Goal: Task Accomplishment & Management: Complete application form

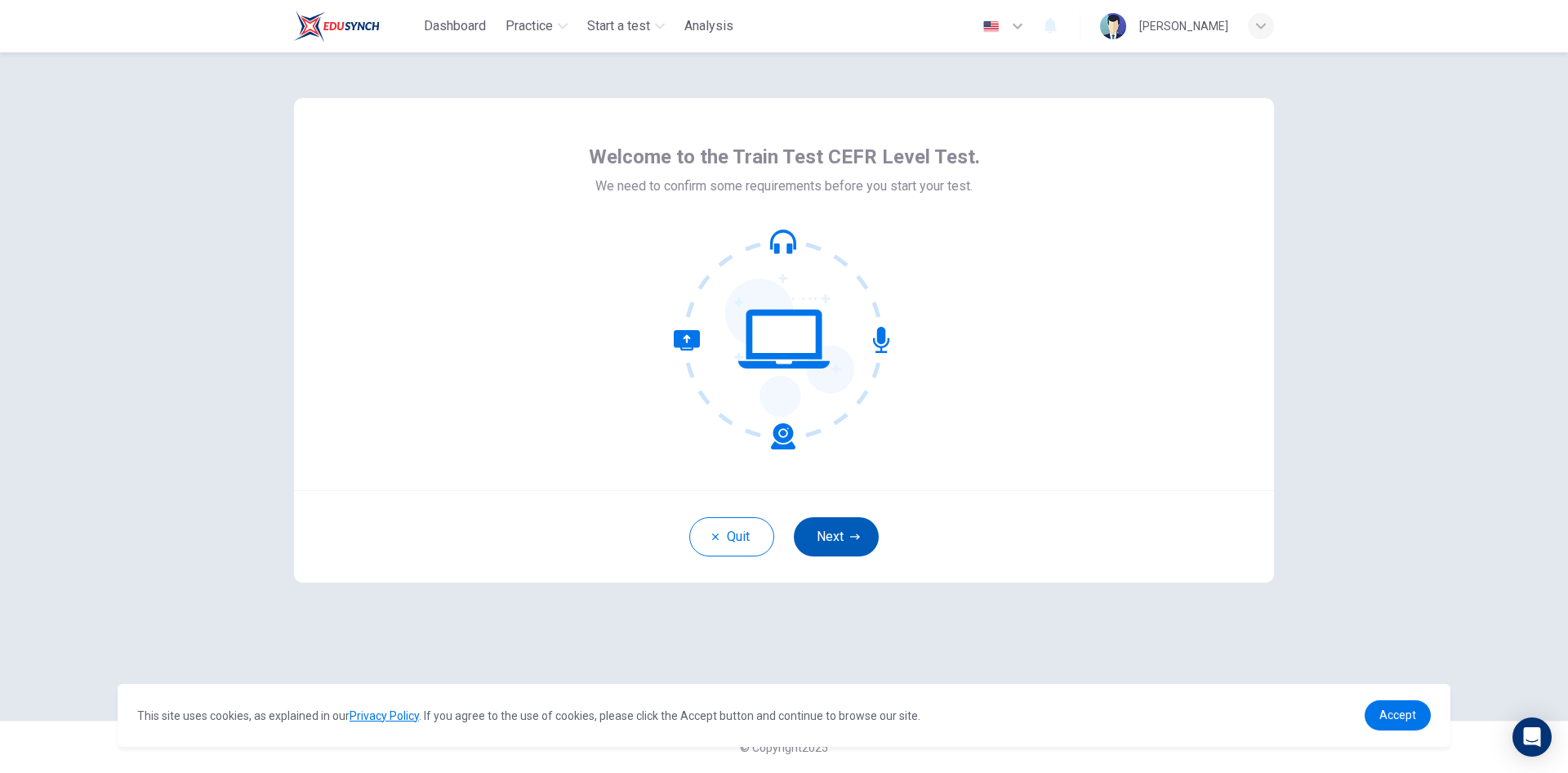
click at [822, 540] on button "Next" at bounding box center [836, 536] width 85 height 40
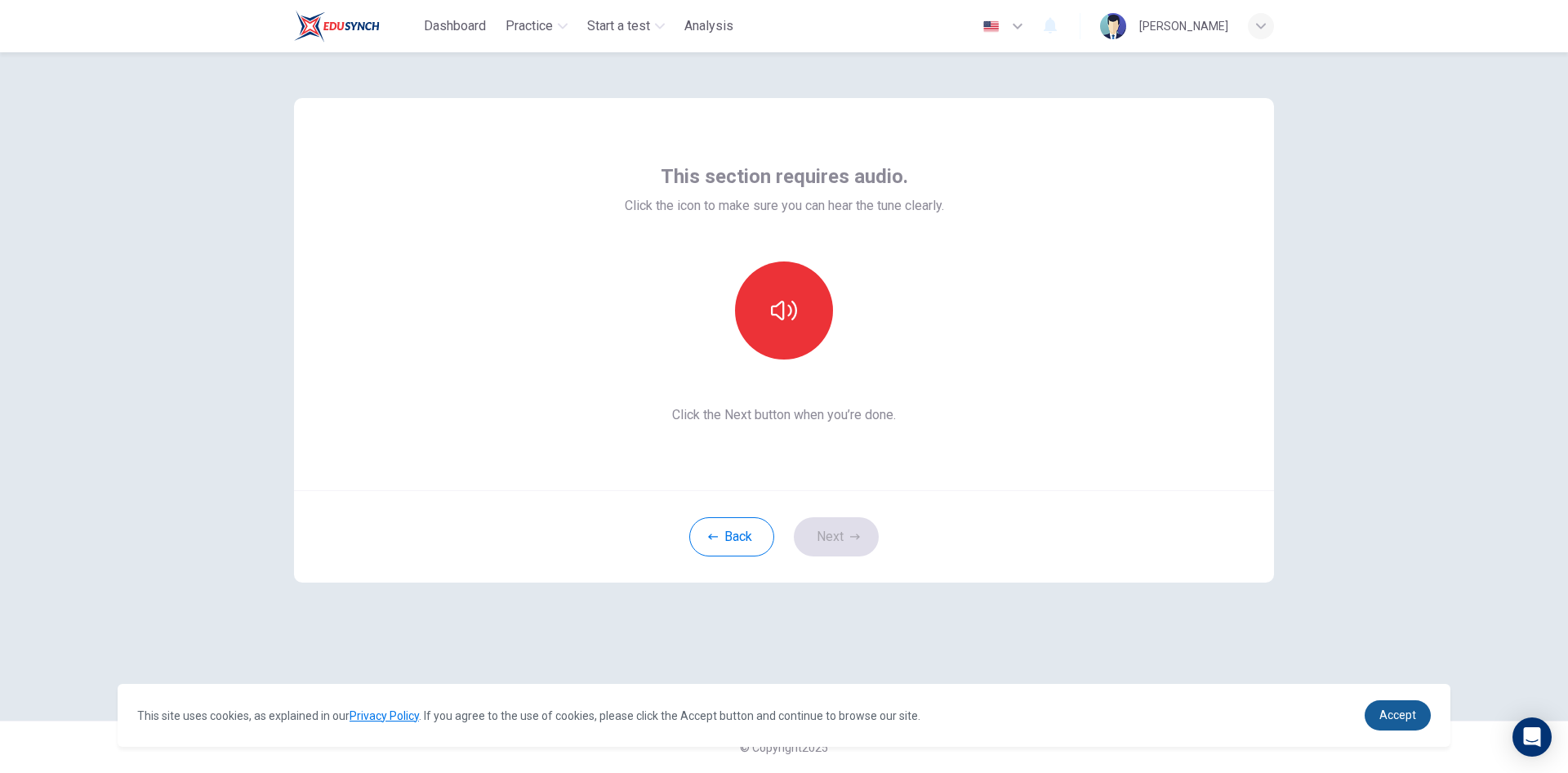
click at [1420, 718] on link "Accept" at bounding box center [1397, 715] width 66 height 30
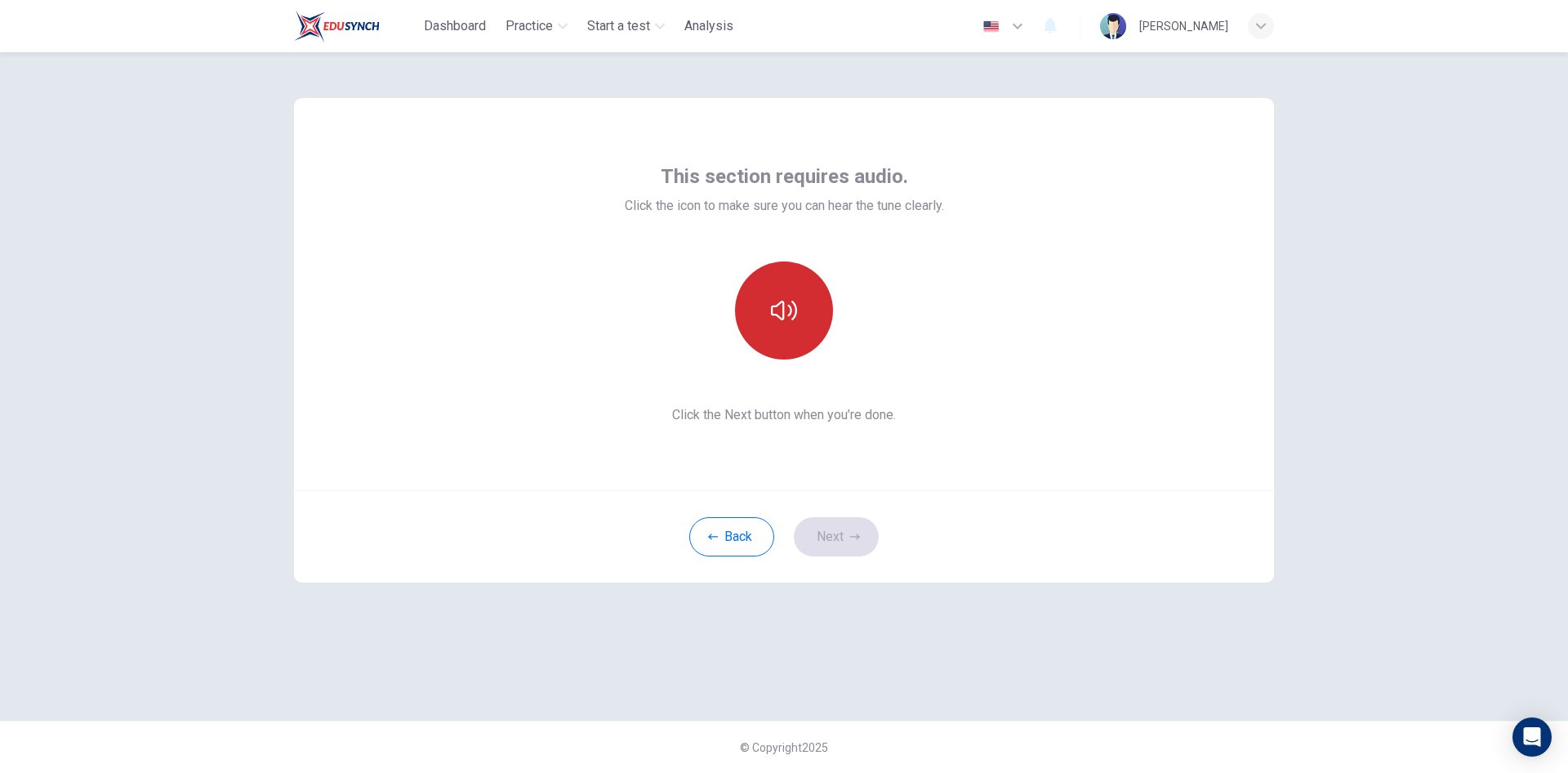
click at [780, 321] on icon "button" at bounding box center [784, 311] width 26 height 26
click at [784, 312] on icon "button" at bounding box center [784, 310] width 26 height 19
click at [832, 532] on button "Next" at bounding box center [836, 536] width 85 height 40
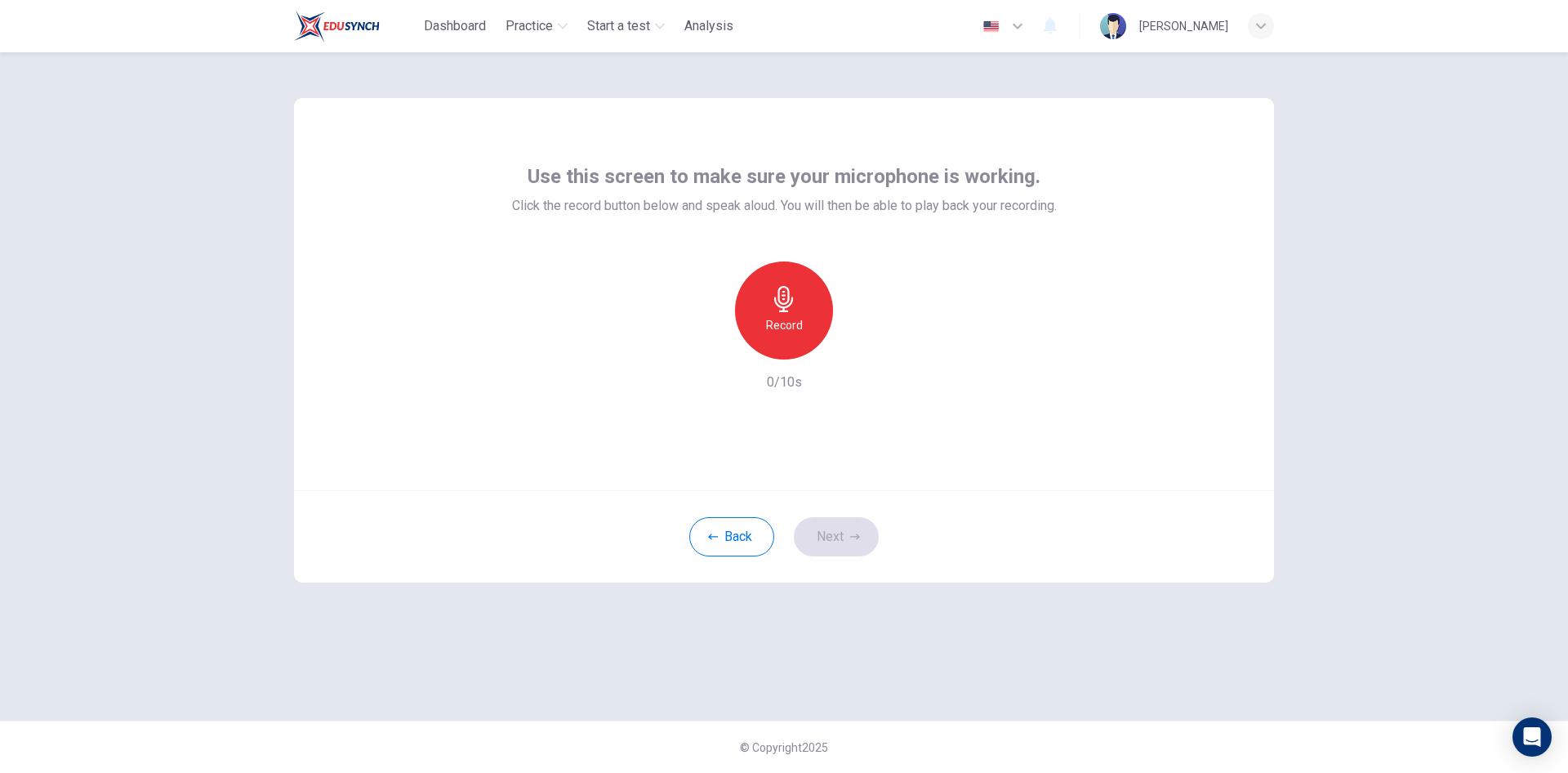
click at [786, 297] on icon "button" at bounding box center [784, 299] width 26 height 26
click at [801, 328] on div "Stop" at bounding box center [783, 310] width 98 height 98
click at [856, 352] on icon "button" at bounding box center [859, 346] width 17 height 17
click at [861, 362] on div "Record 3/10s" at bounding box center [784, 327] width 545 height 130
click at [862, 357] on div "button" at bounding box center [859, 347] width 26 height 26
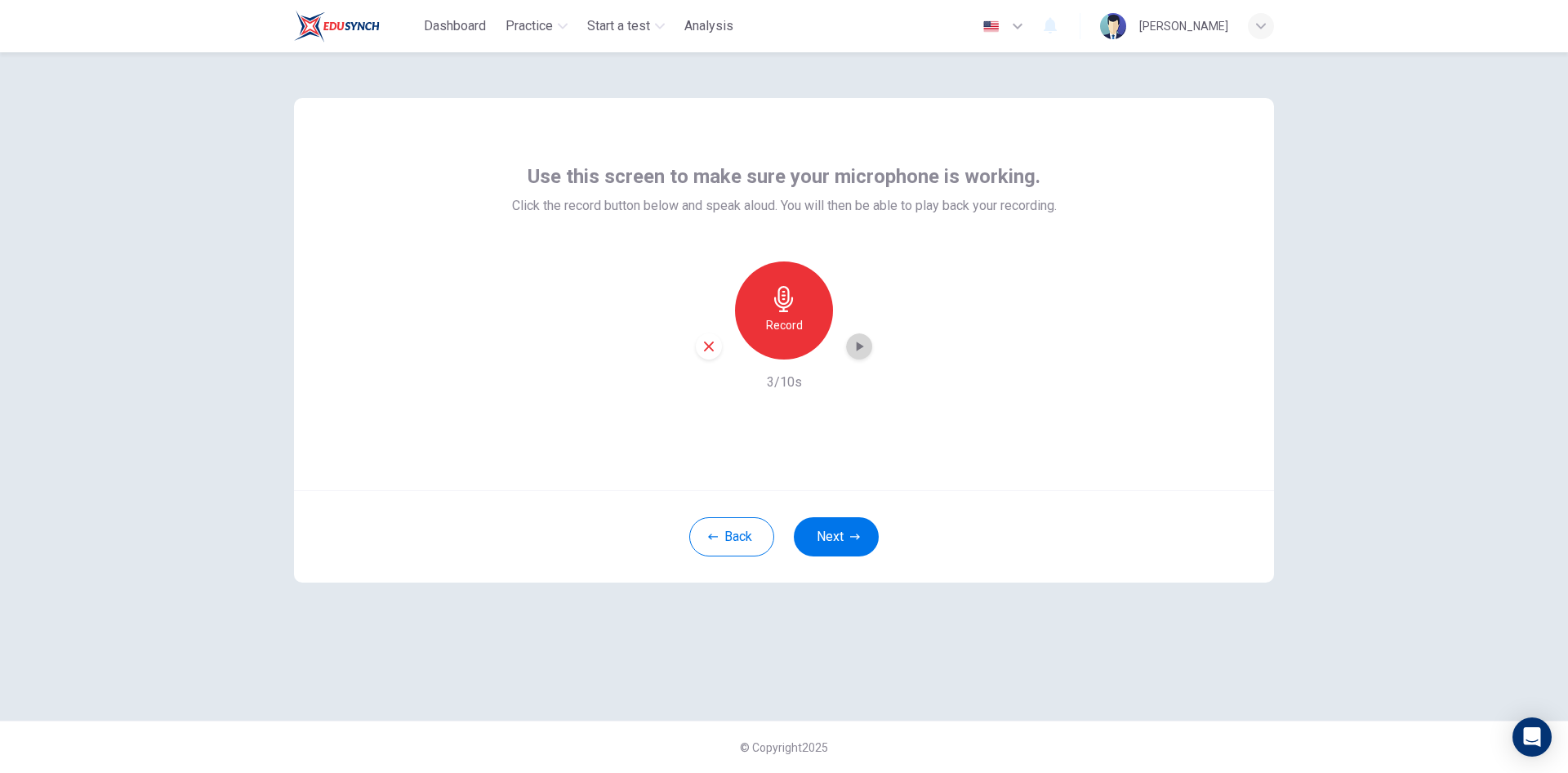
click at [856, 357] on div "button" at bounding box center [859, 347] width 26 height 26
click at [703, 342] on icon "button" at bounding box center [708, 346] width 15 height 15
click at [775, 328] on h6 "Record" at bounding box center [784, 325] width 37 height 19
click at [783, 306] on icon "button" at bounding box center [784, 299] width 26 height 26
click at [858, 350] on icon "button" at bounding box center [860, 346] width 7 height 10
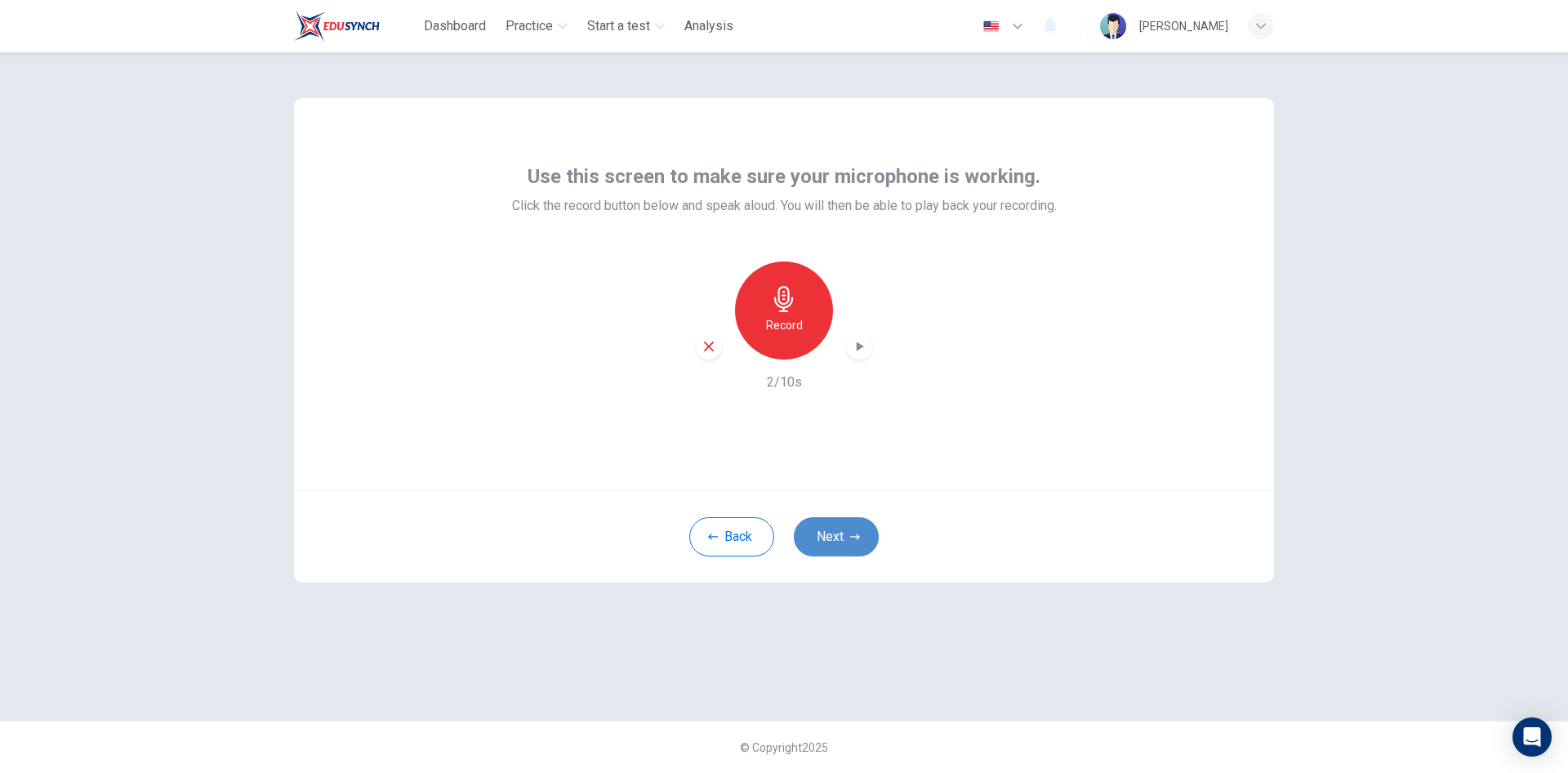
click at [804, 527] on button "Next" at bounding box center [836, 536] width 85 height 40
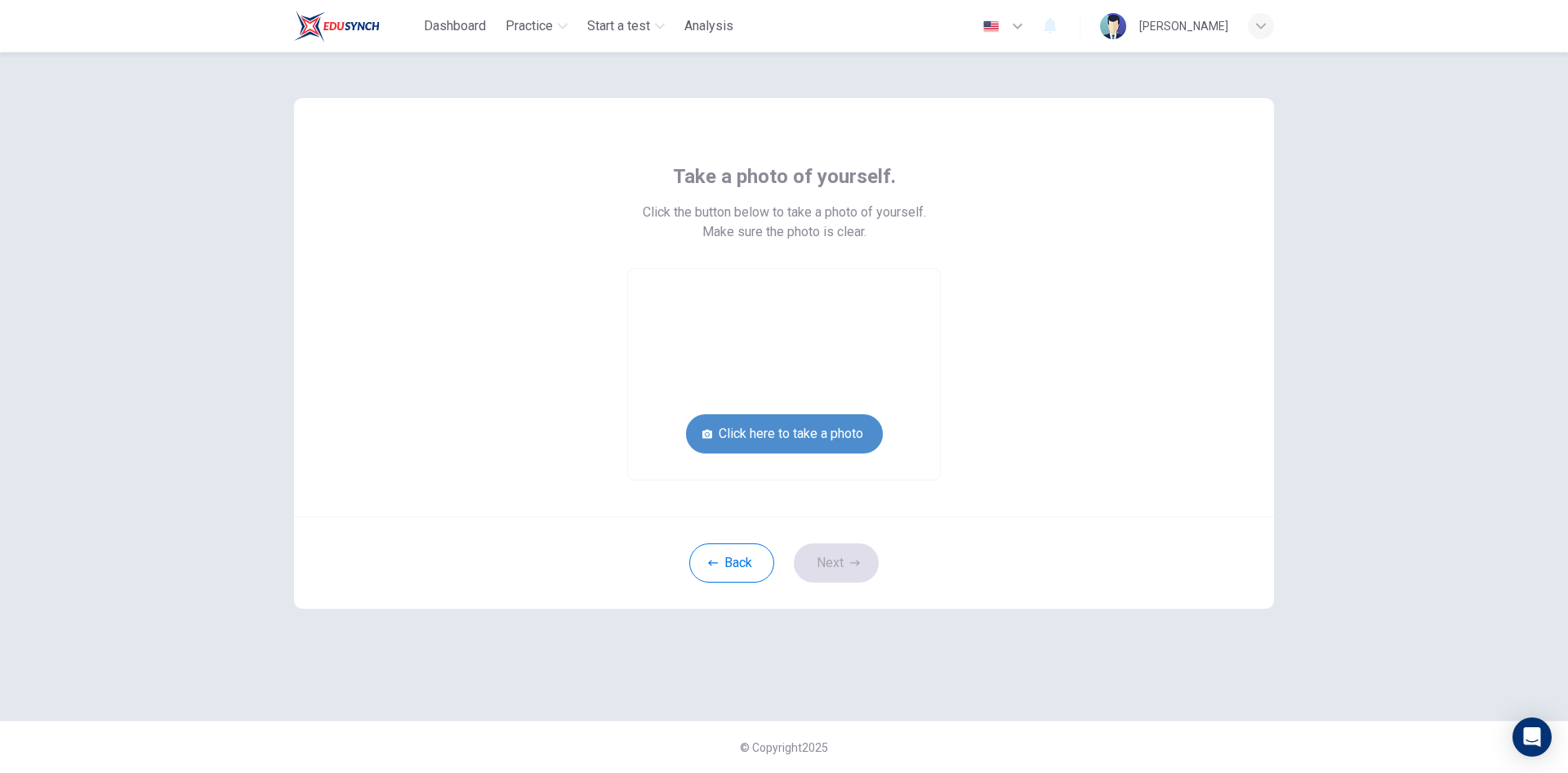
click at [773, 445] on button "Click here to take a photo" at bounding box center [784, 433] width 197 height 40
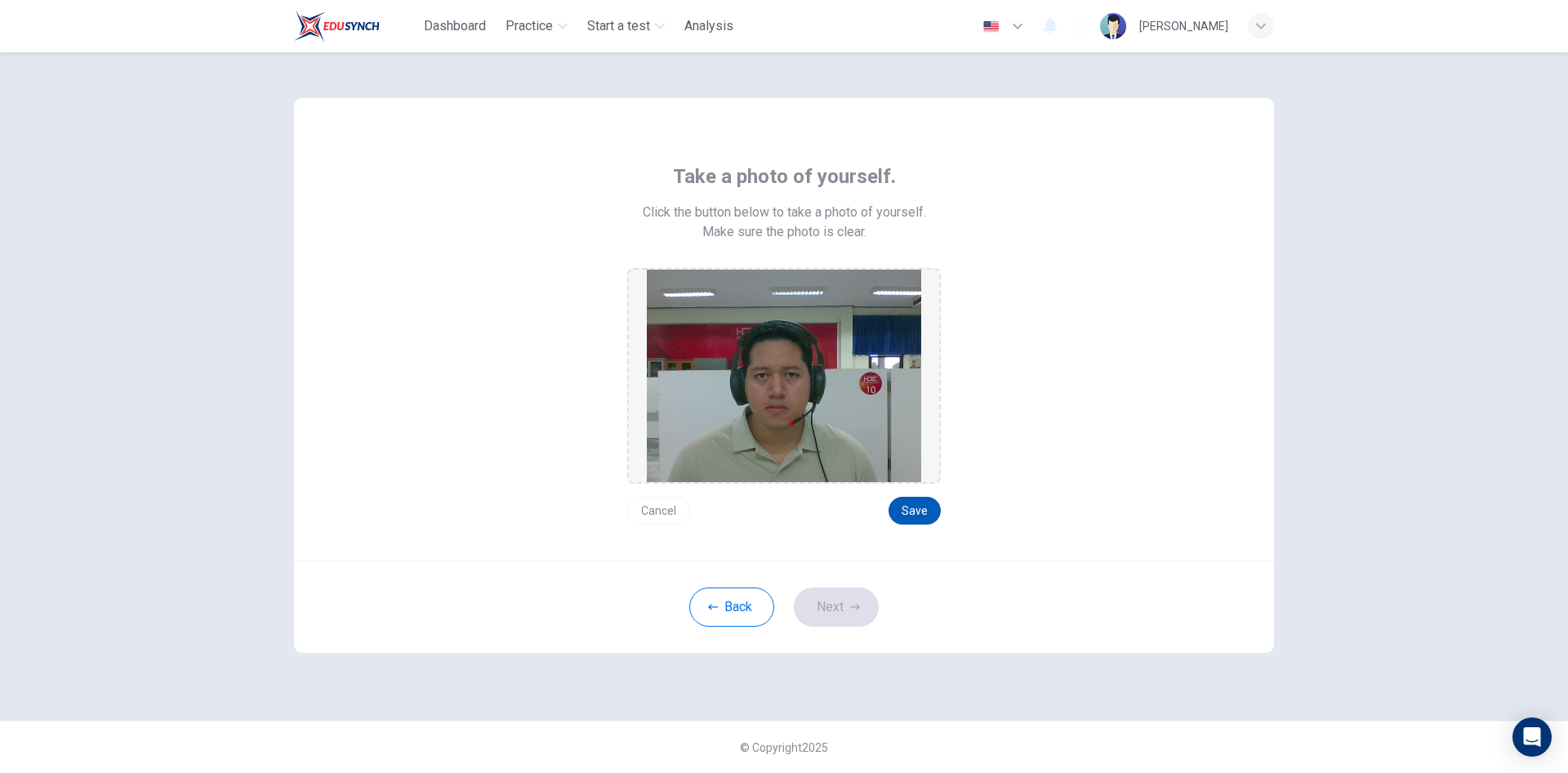
click at [912, 516] on button "Save" at bounding box center [914, 511] width 52 height 28
click at [912, 512] on button "Save" at bounding box center [914, 511] width 52 height 28
click at [831, 603] on button "Next" at bounding box center [836, 607] width 85 height 40
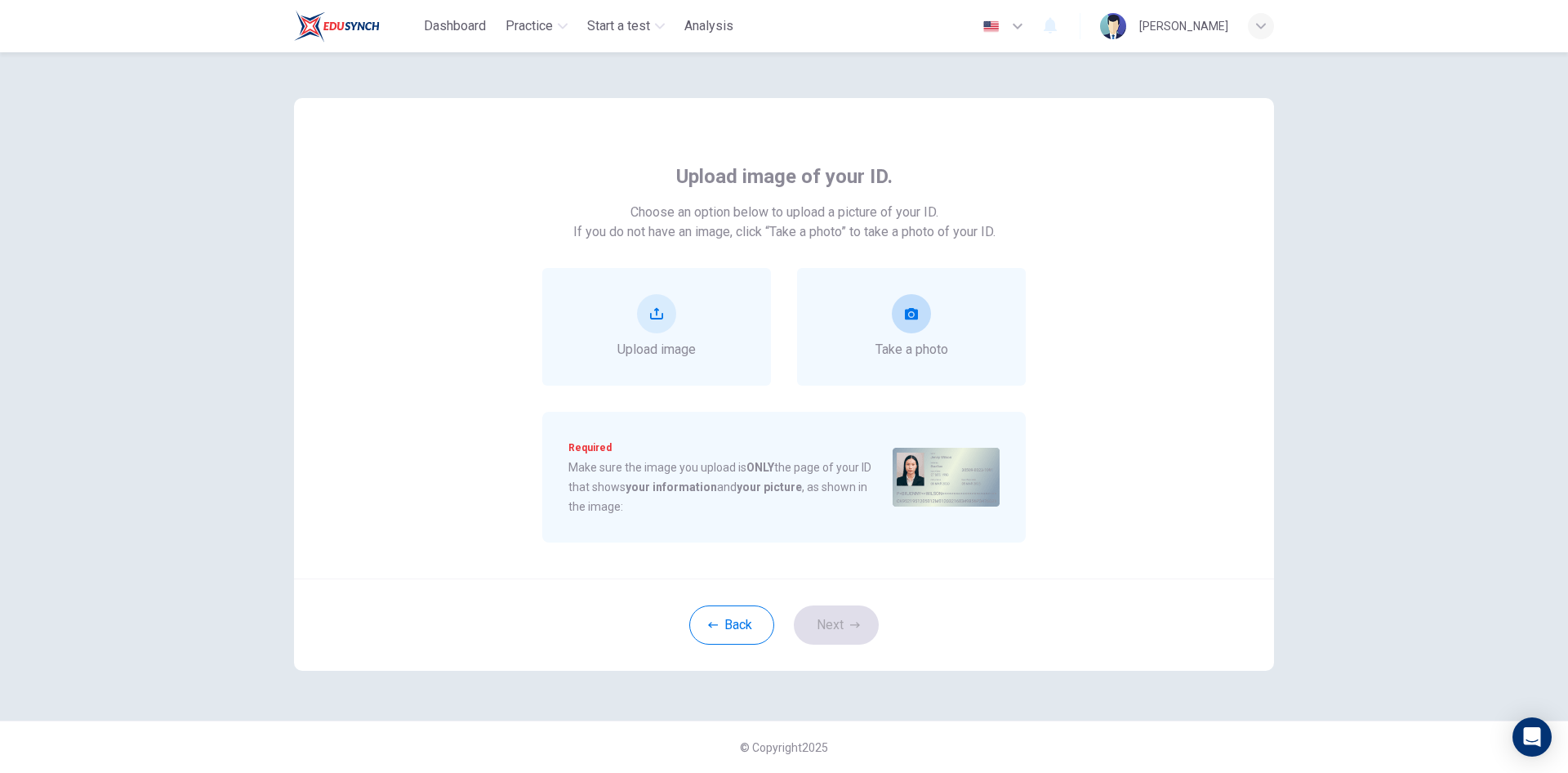
click at [919, 320] on button "take photo" at bounding box center [911, 313] width 40 height 40
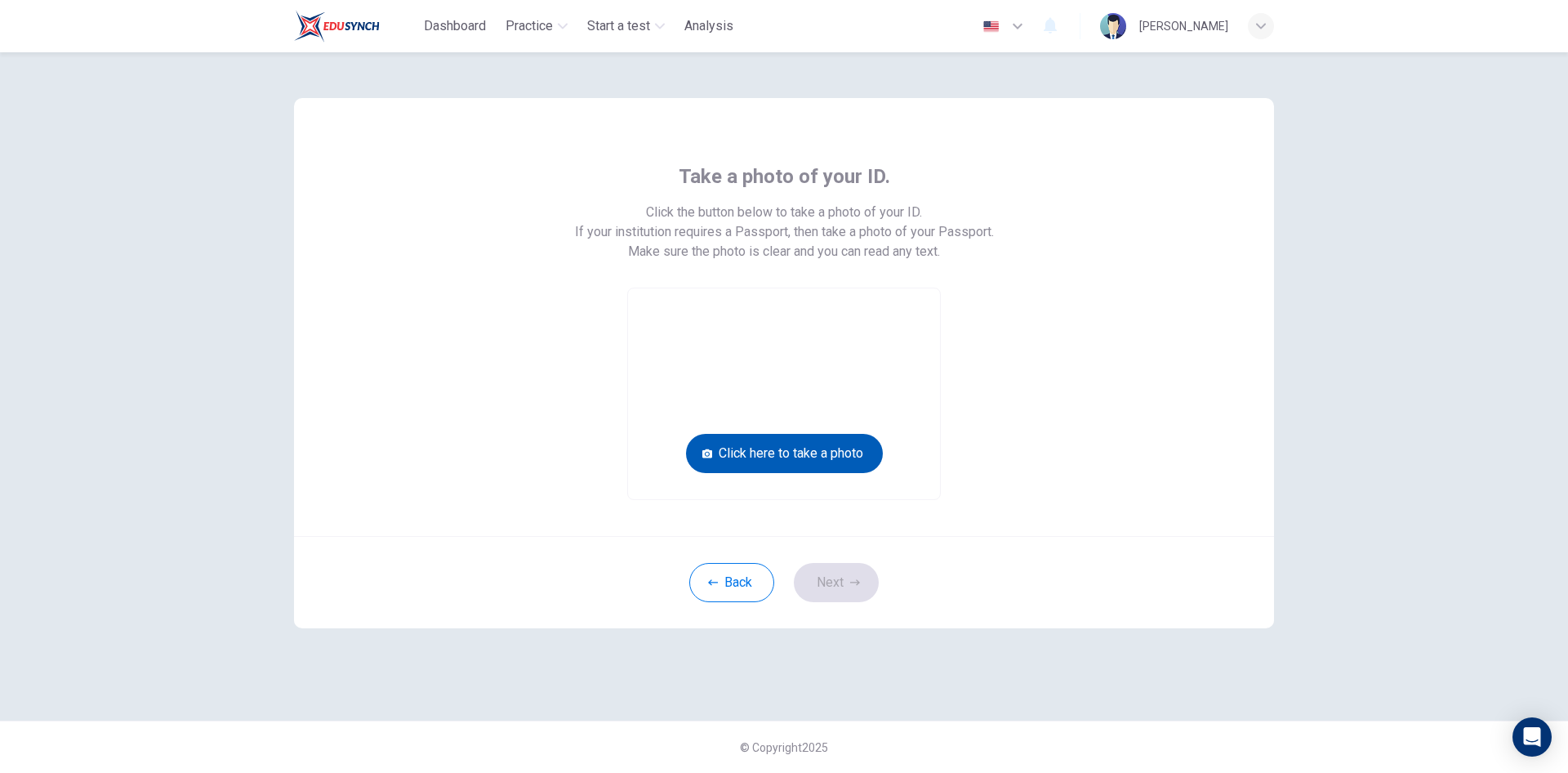
click at [804, 460] on button "Click here to take a photo" at bounding box center [784, 453] width 197 height 40
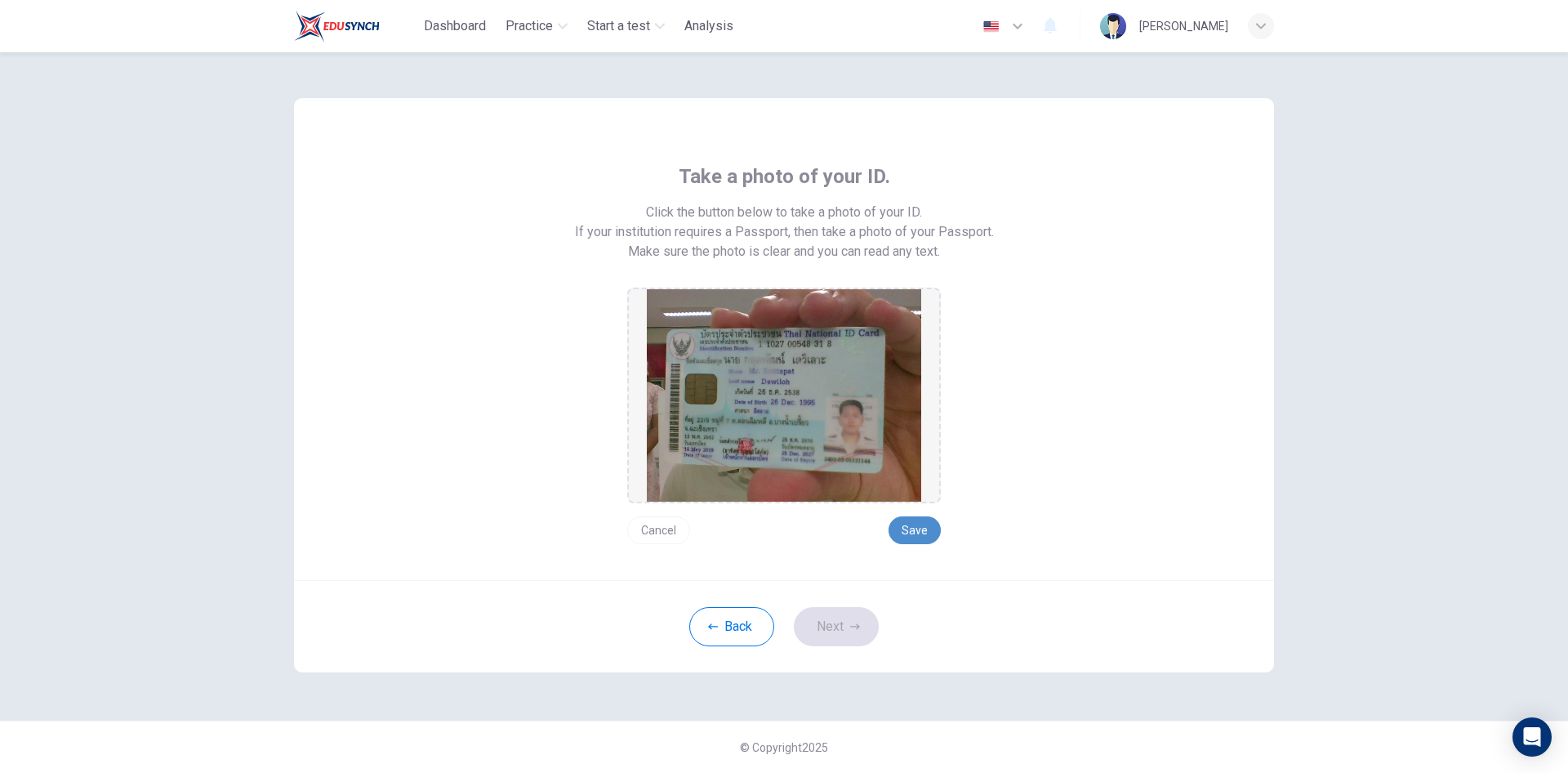
click at [910, 537] on button "Save" at bounding box center [914, 530] width 52 height 28
click at [907, 525] on button "Save" at bounding box center [914, 530] width 52 height 28
click at [820, 629] on button "Next" at bounding box center [836, 626] width 85 height 40
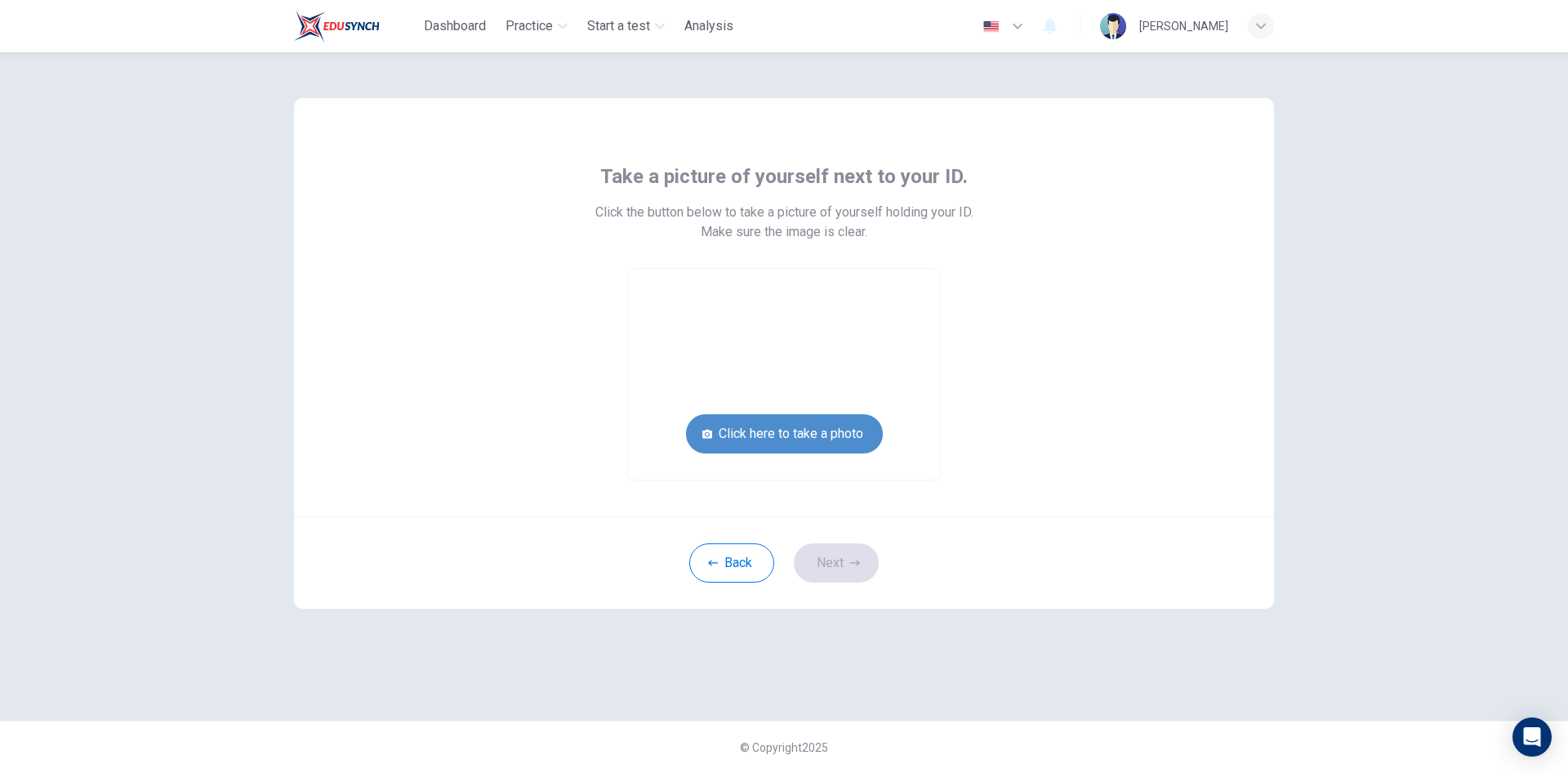
click at [828, 443] on button "Click here to take a photo" at bounding box center [784, 433] width 197 height 40
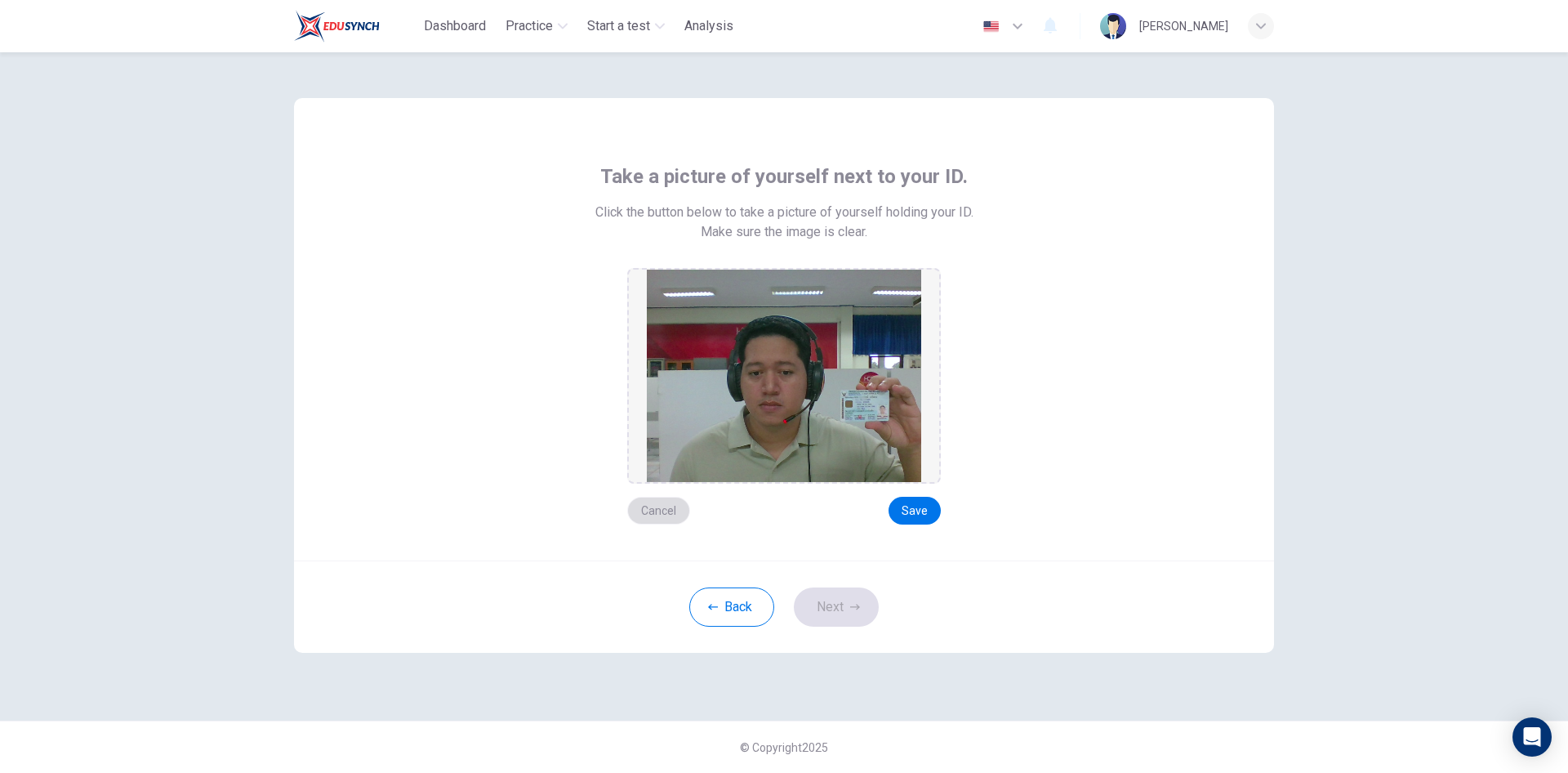
click at [660, 515] on button "Cancel" at bounding box center [658, 511] width 62 height 28
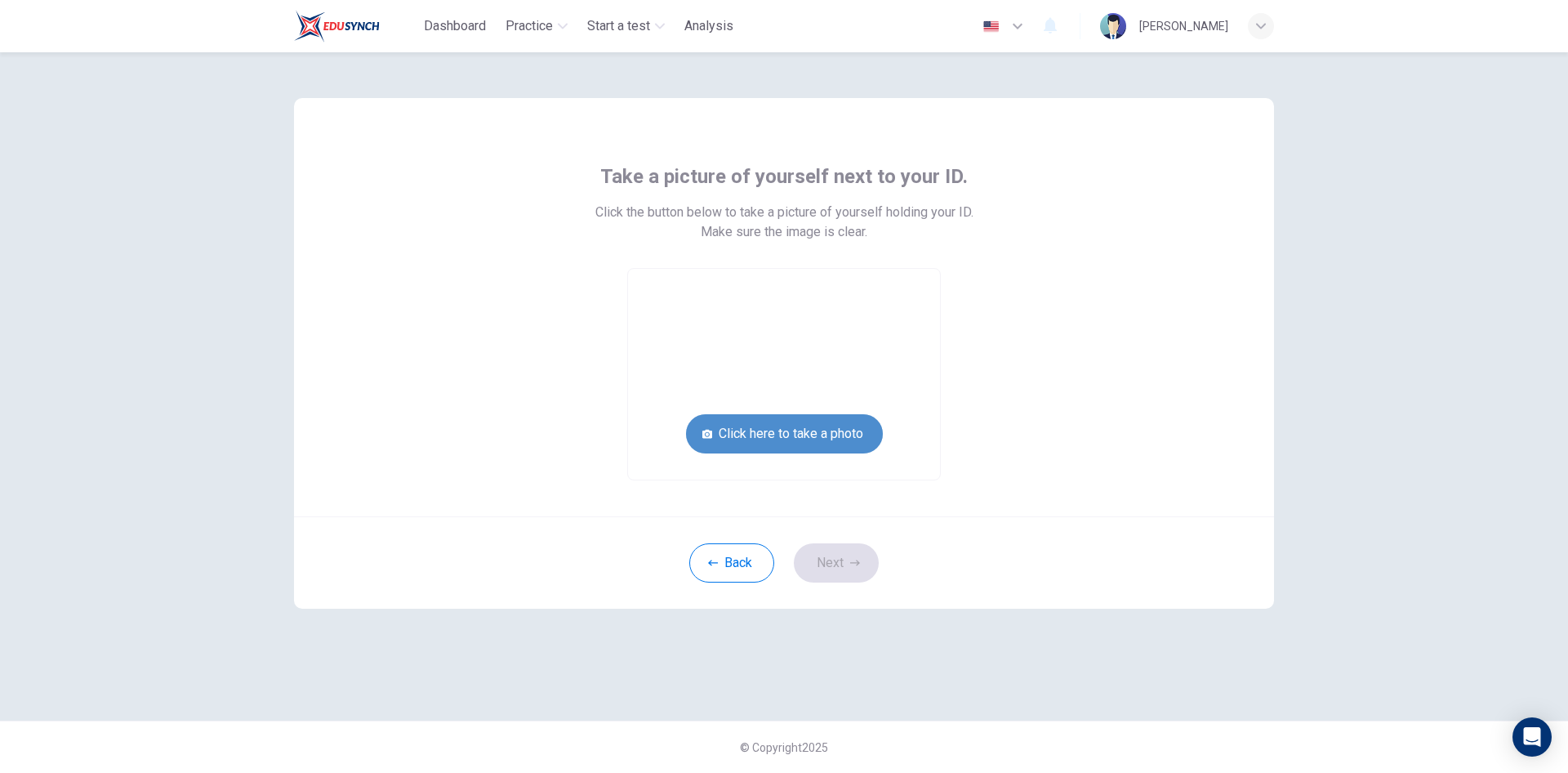
click at [766, 432] on button "Click here to take a photo" at bounding box center [784, 433] width 197 height 40
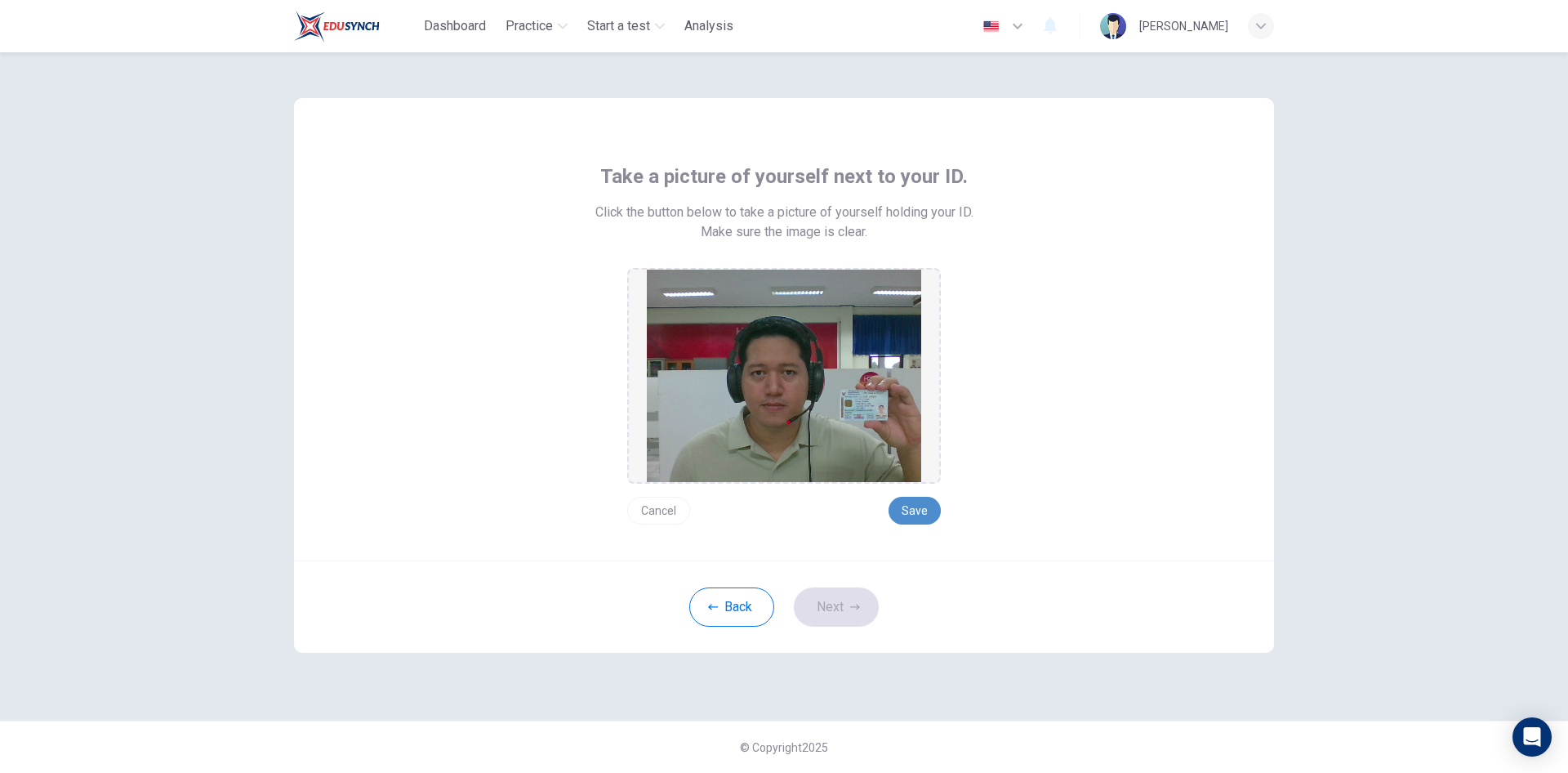
click at [912, 518] on button "Save" at bounding box center [914, 511] width 52 height 28
click at [839, 610] on button "Next" at bounding box center [836, 607] width 85 height 40
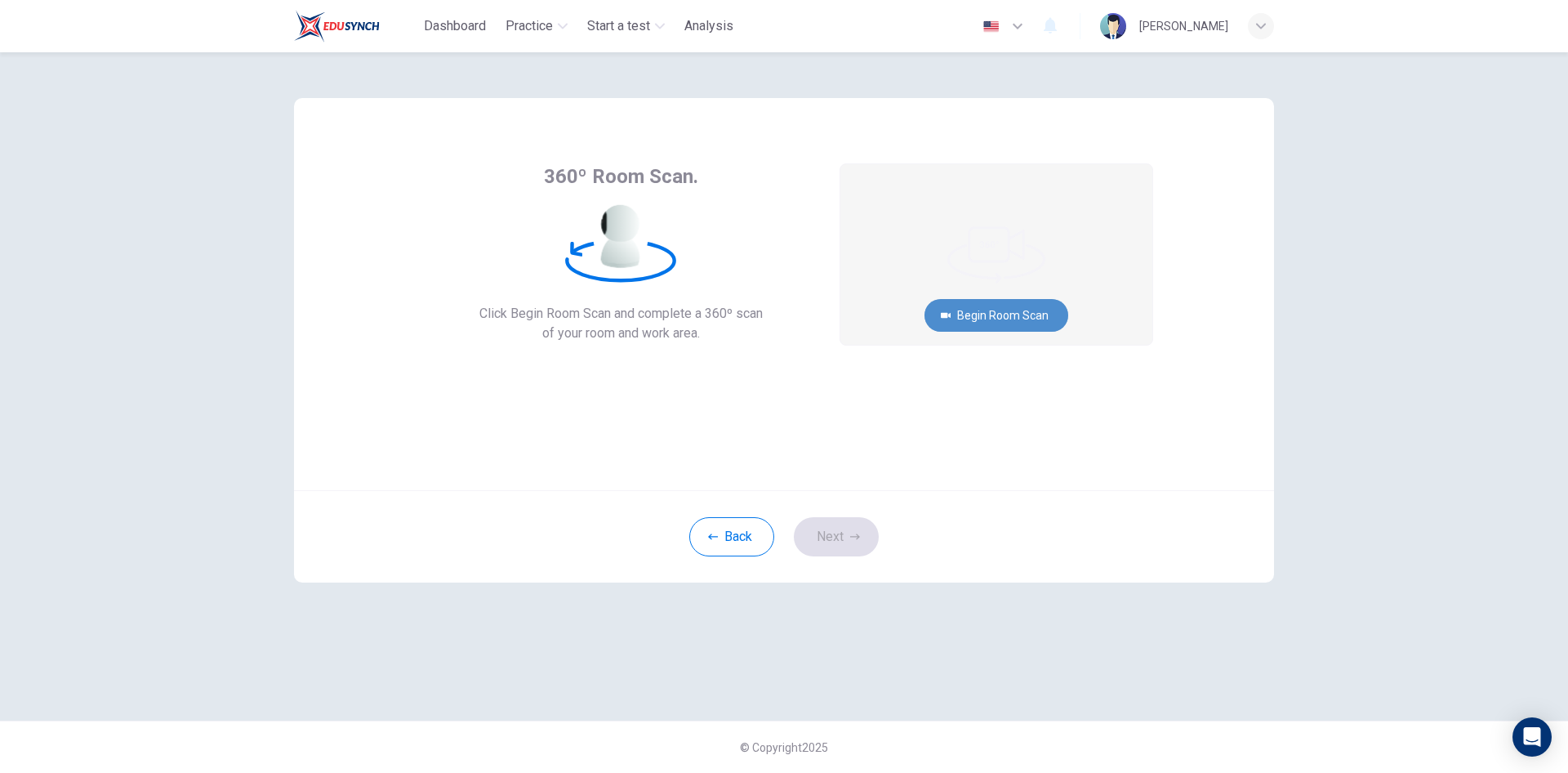
click at [977, 321] on button "Begin Room Scan" at bounding box center [995, 315] width 143 height 33
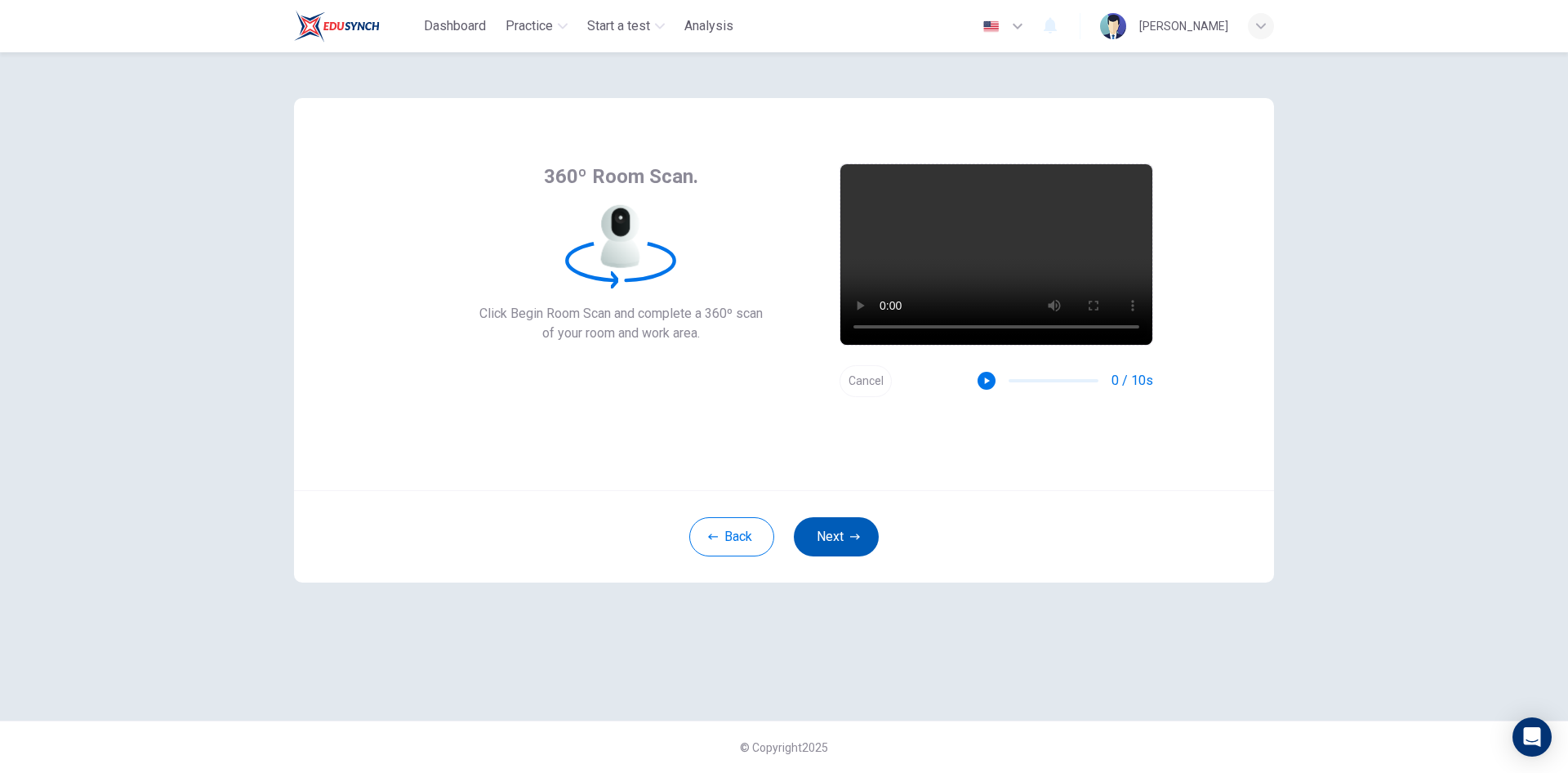
click at [846, 535] on button "Next" at bounding box center [836, 536] width 85 height 40
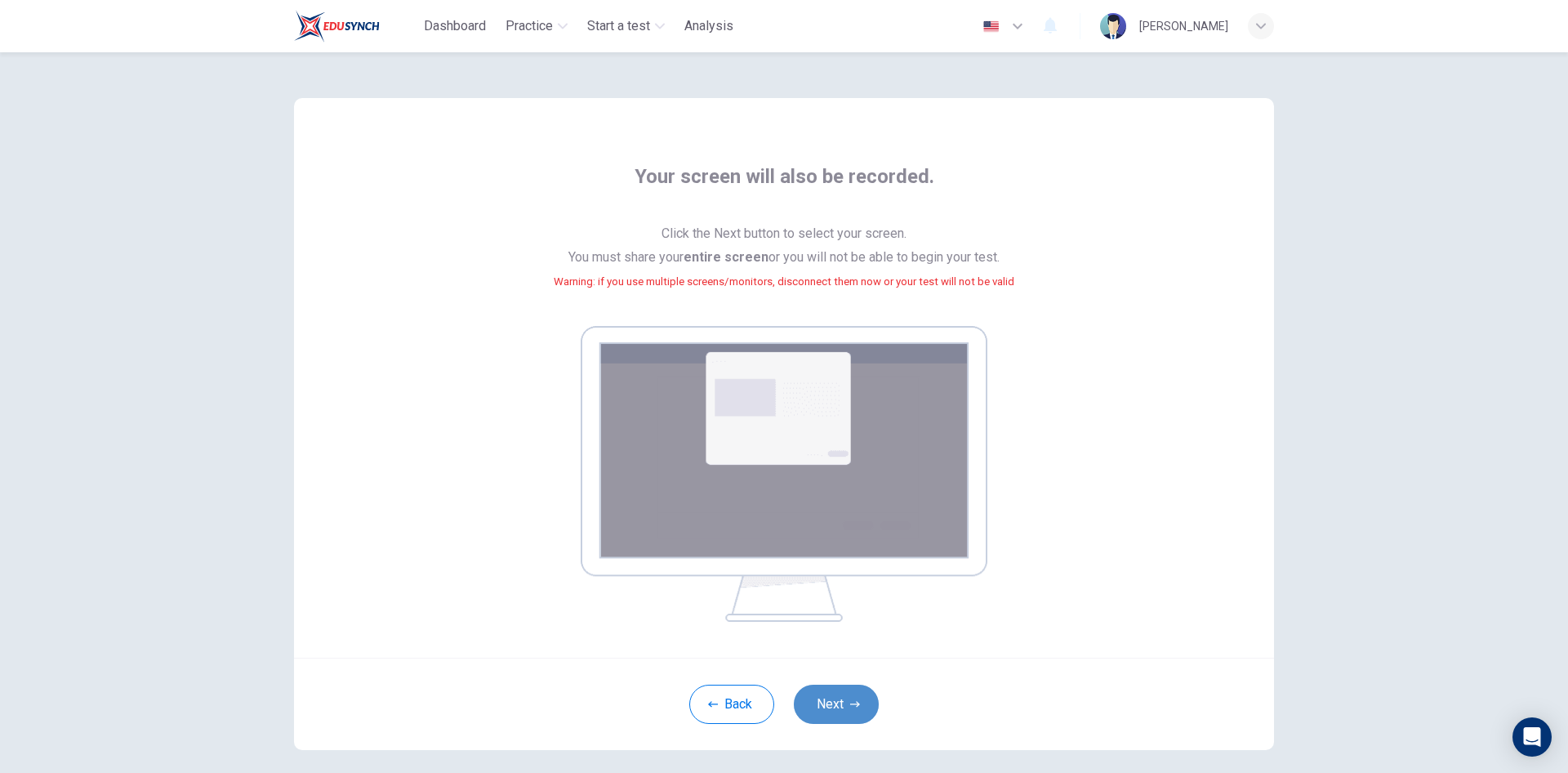
click at [810, 703] on button "Next" at bounding box center [836, 704] width 85 height 40
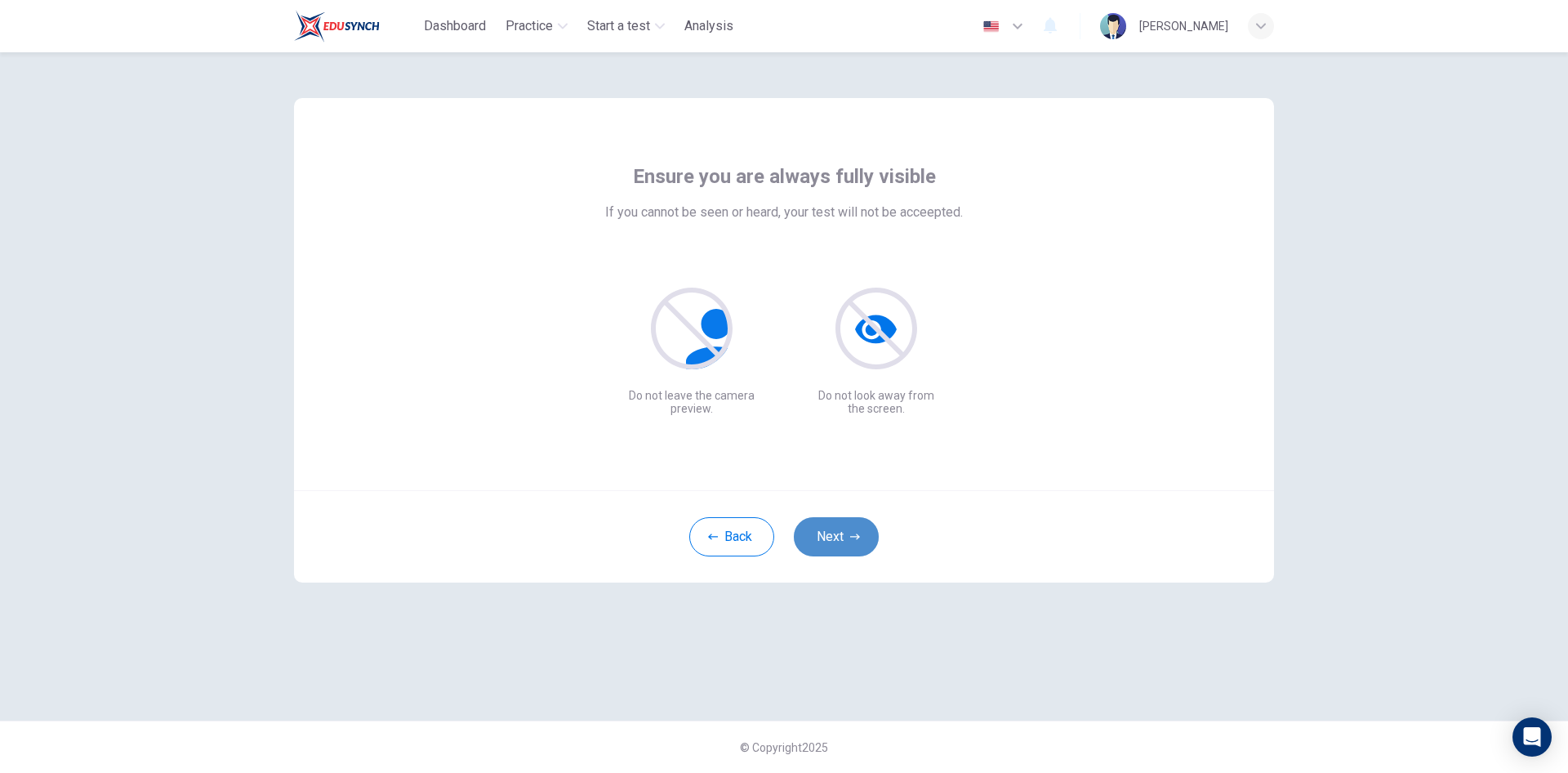
click at [830, 542] on button "Next" at bounding box center [836, 536] width 85 height 40
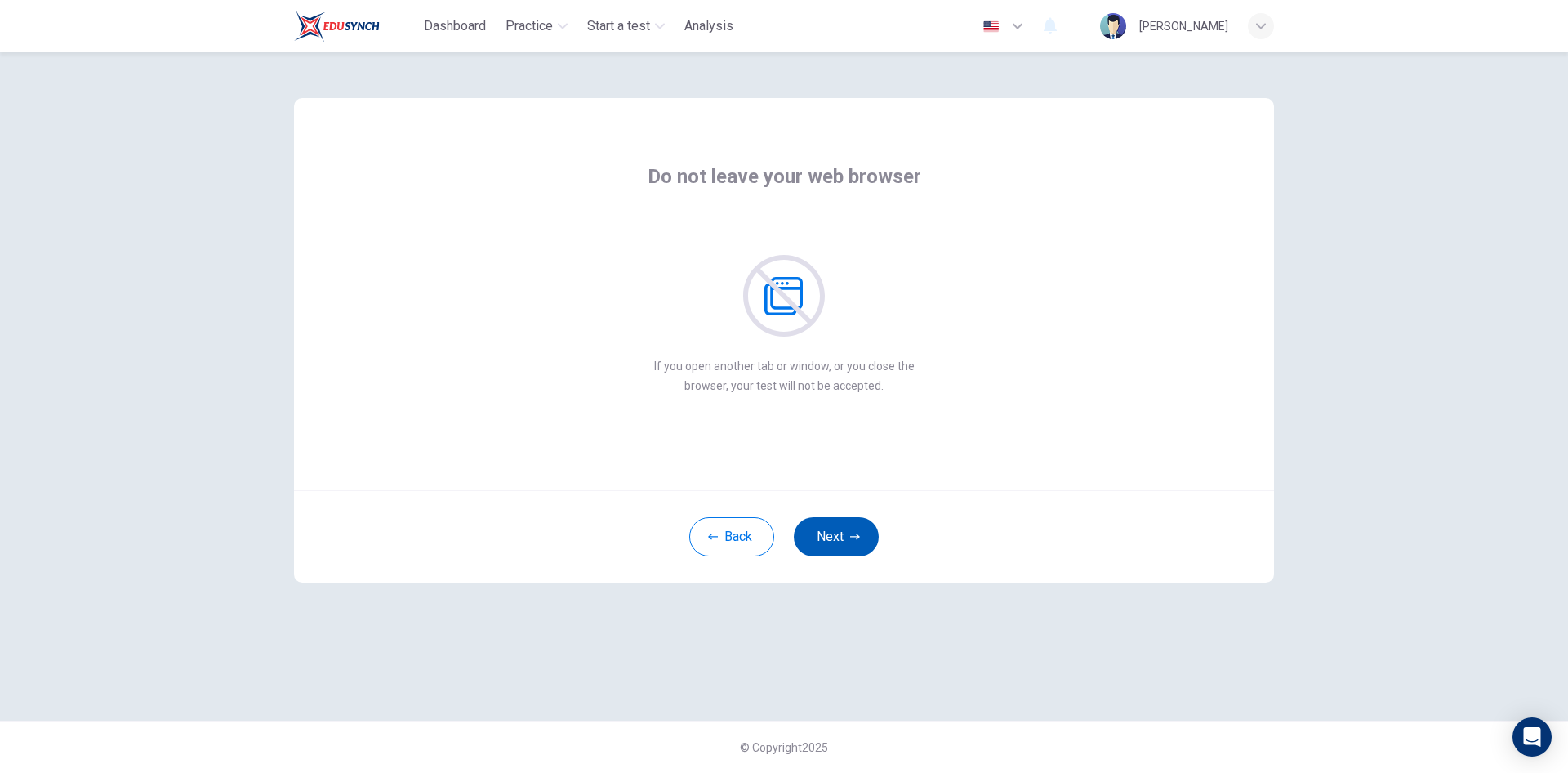
click at [834, 548] on button "Next" at bounding box center [836, 536] width 85 height 40
click at [833, 547] on button "Next" at bounding box center [836, 536] width 85 height 40
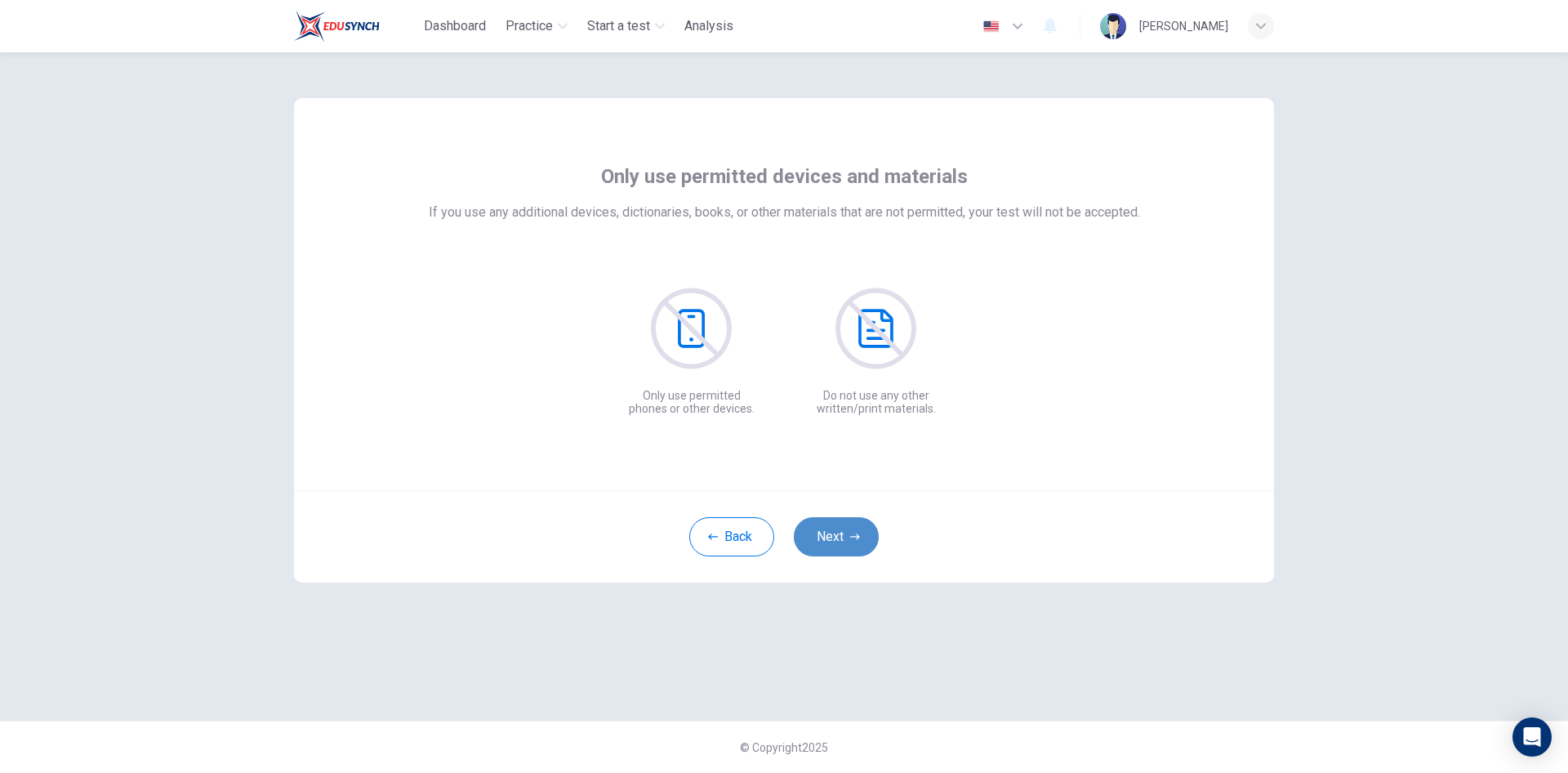
click at [833, 547] on button "Next" at bounding box center [836, 536] width 85 height 40
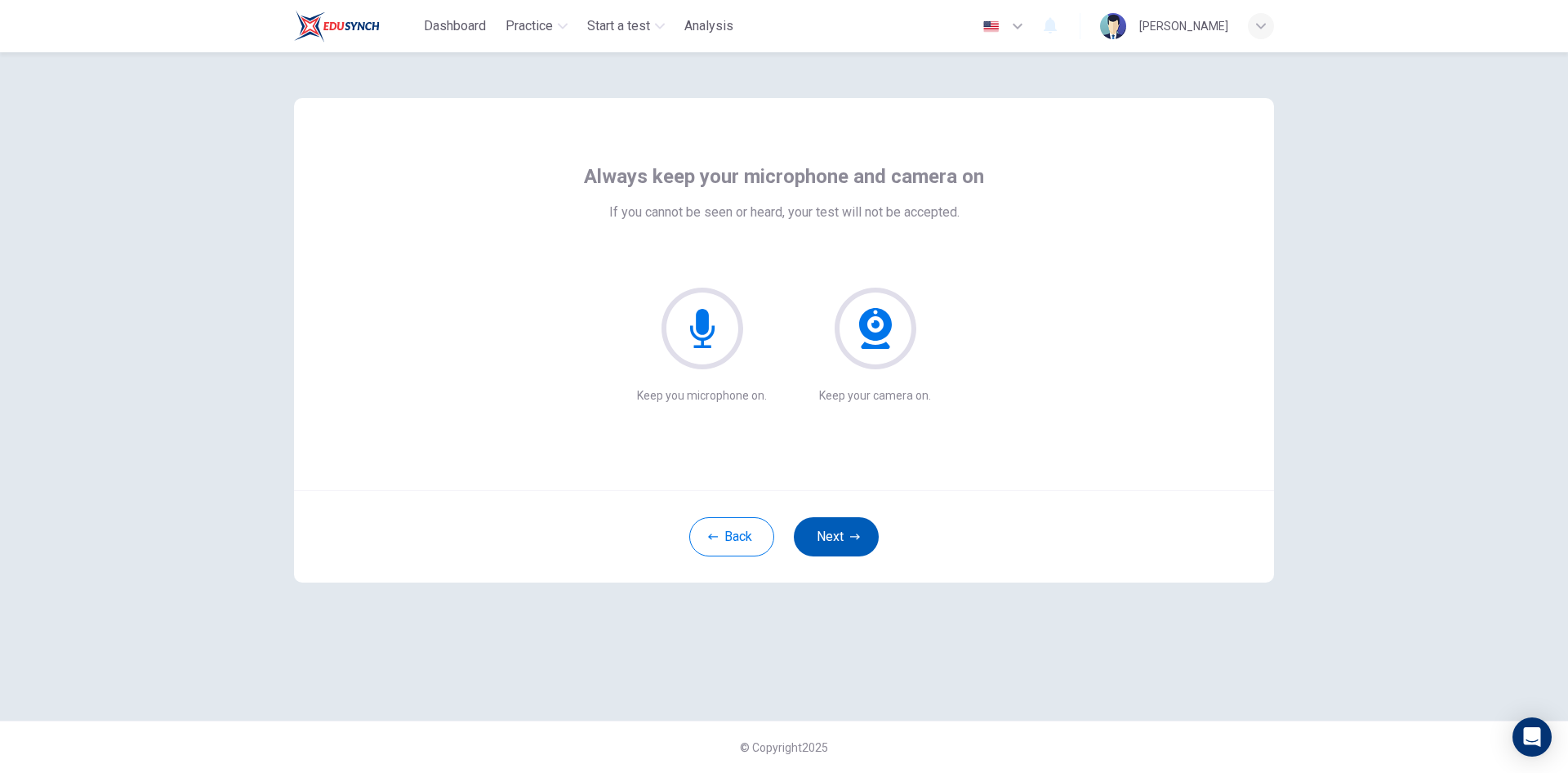
click at [833, 547] on button "Next" at bounding box center [836, 536] width 85 height 40
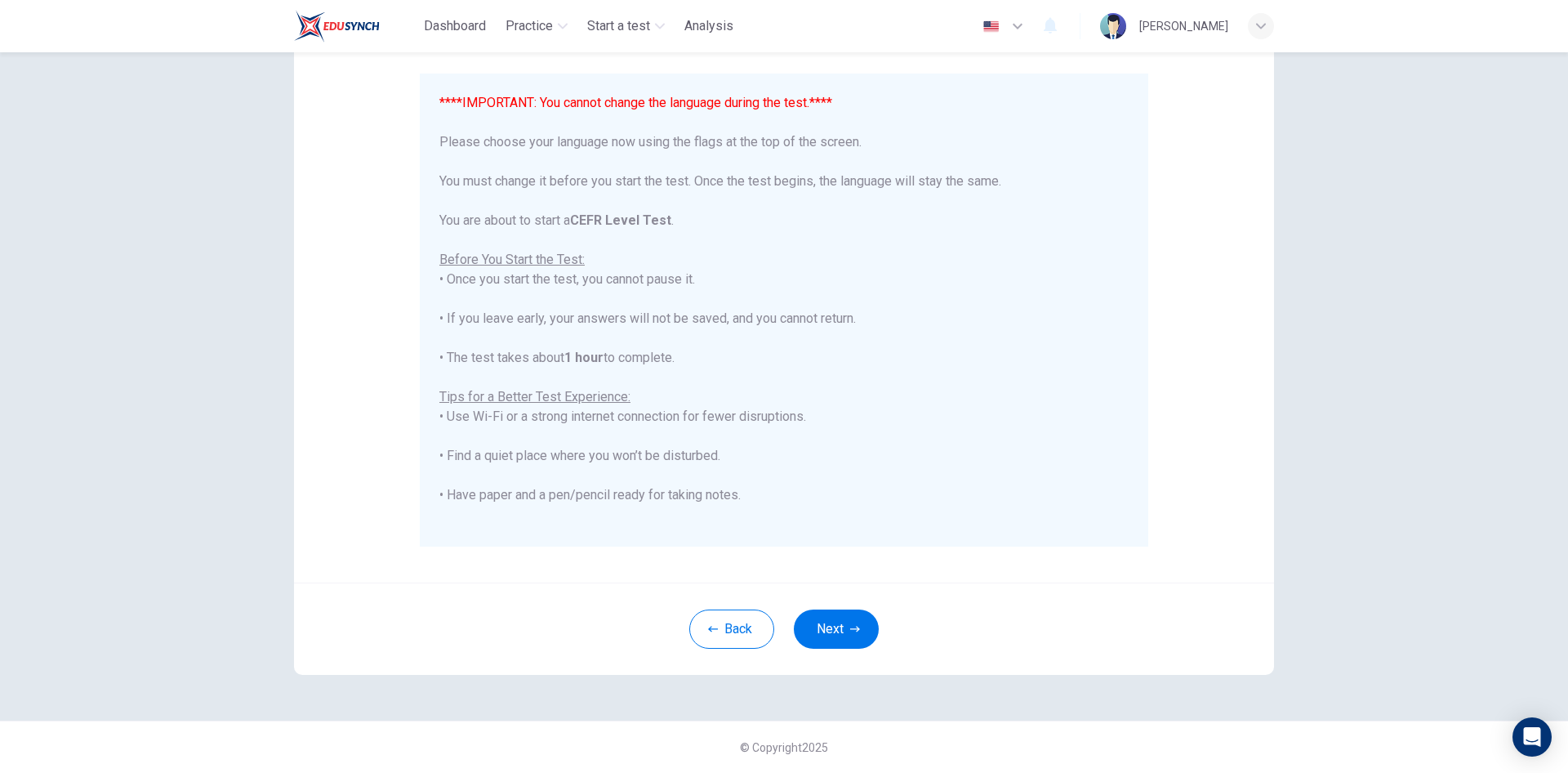
drag, startPoint x: 487, startPoint y: 207, endPoint x: 501, endPoint y: 204, distance: 14.3
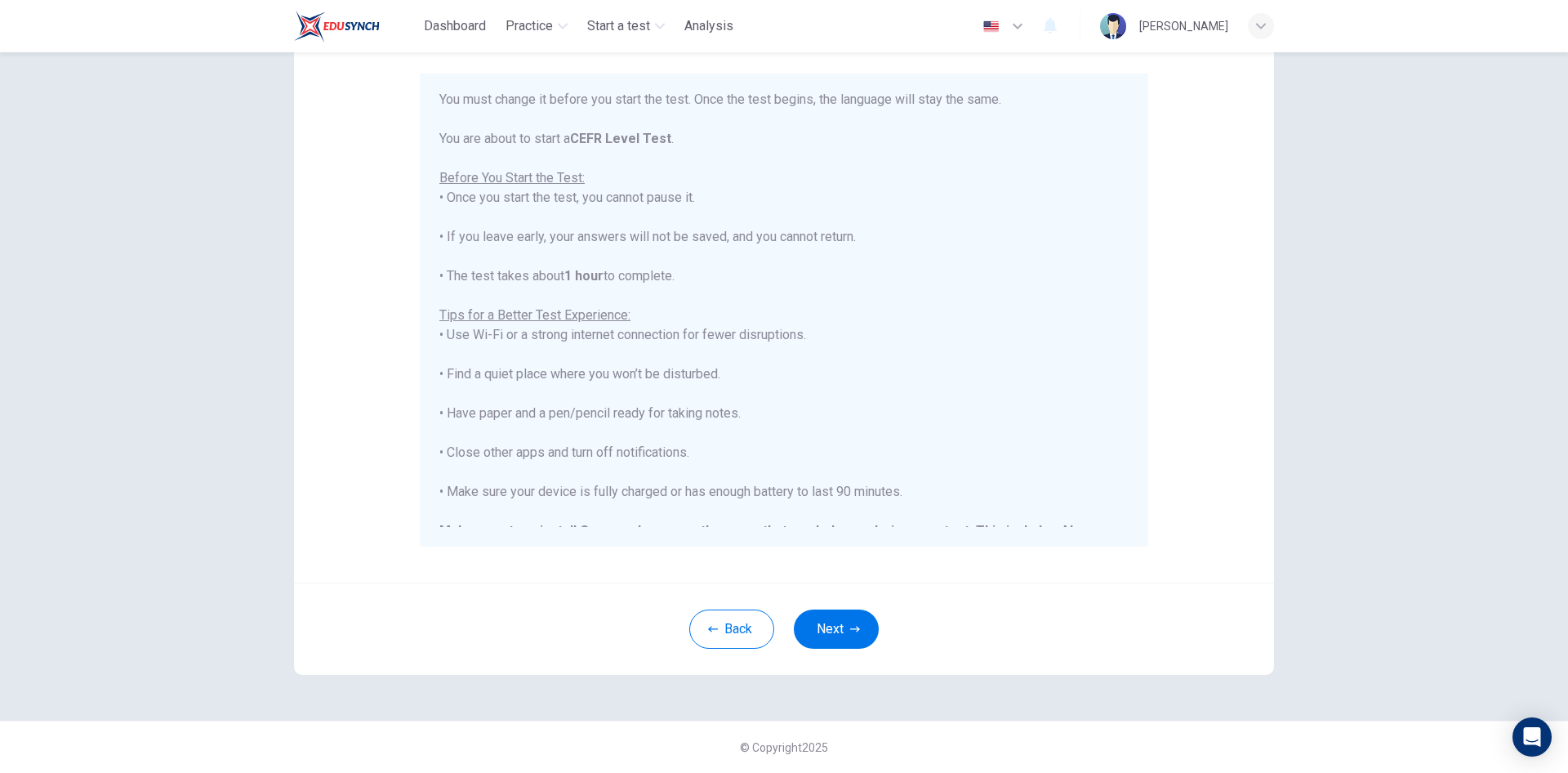
scroll to position [156, 0]
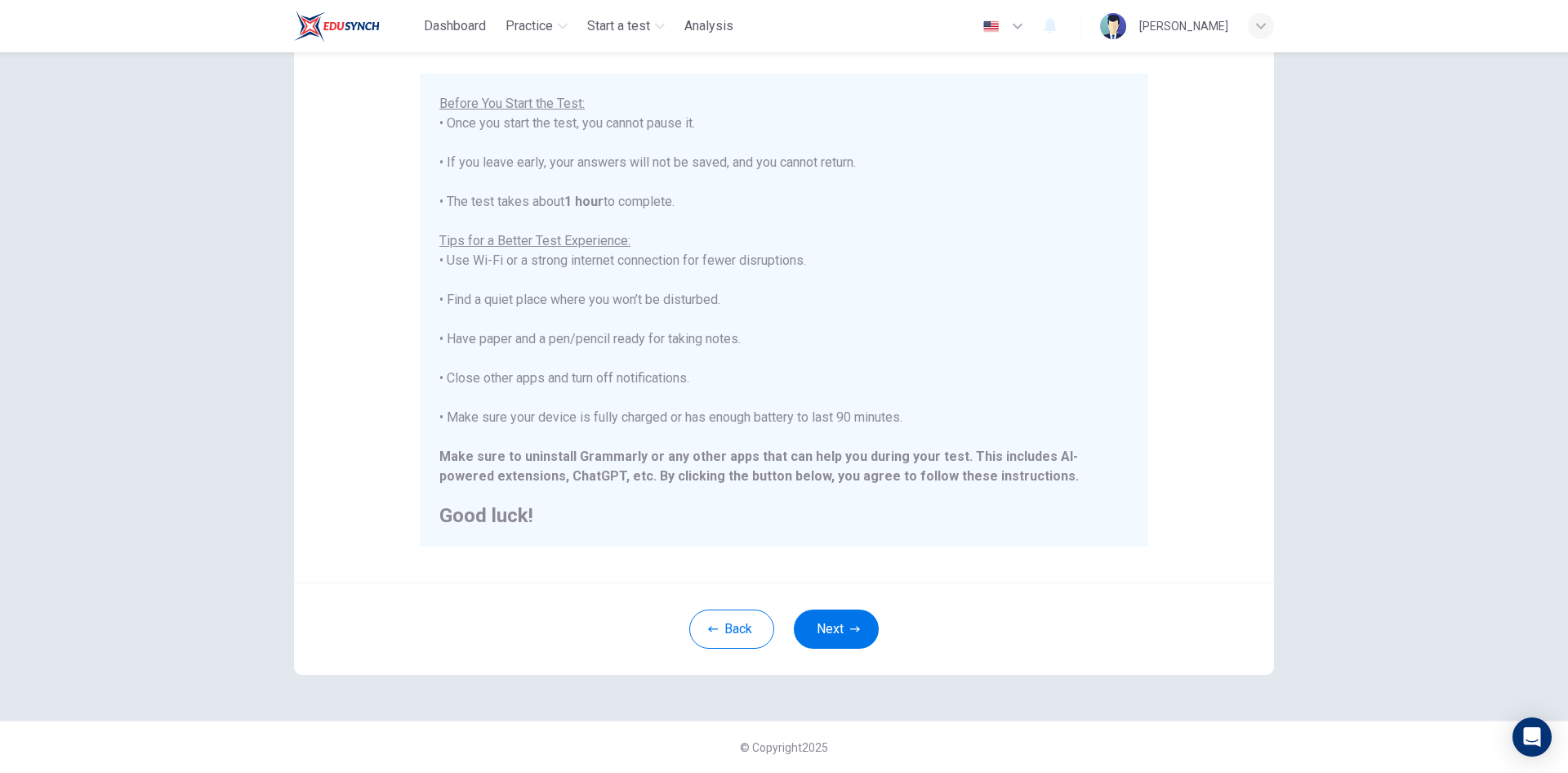
drag, startPoint x: 681, startPoint y: 304, endPoint x: 525, endPoint y: 336, distance: 159.2
click at [835, 622] on button "Next" at bounding box center [836, 629] width 85 height 40
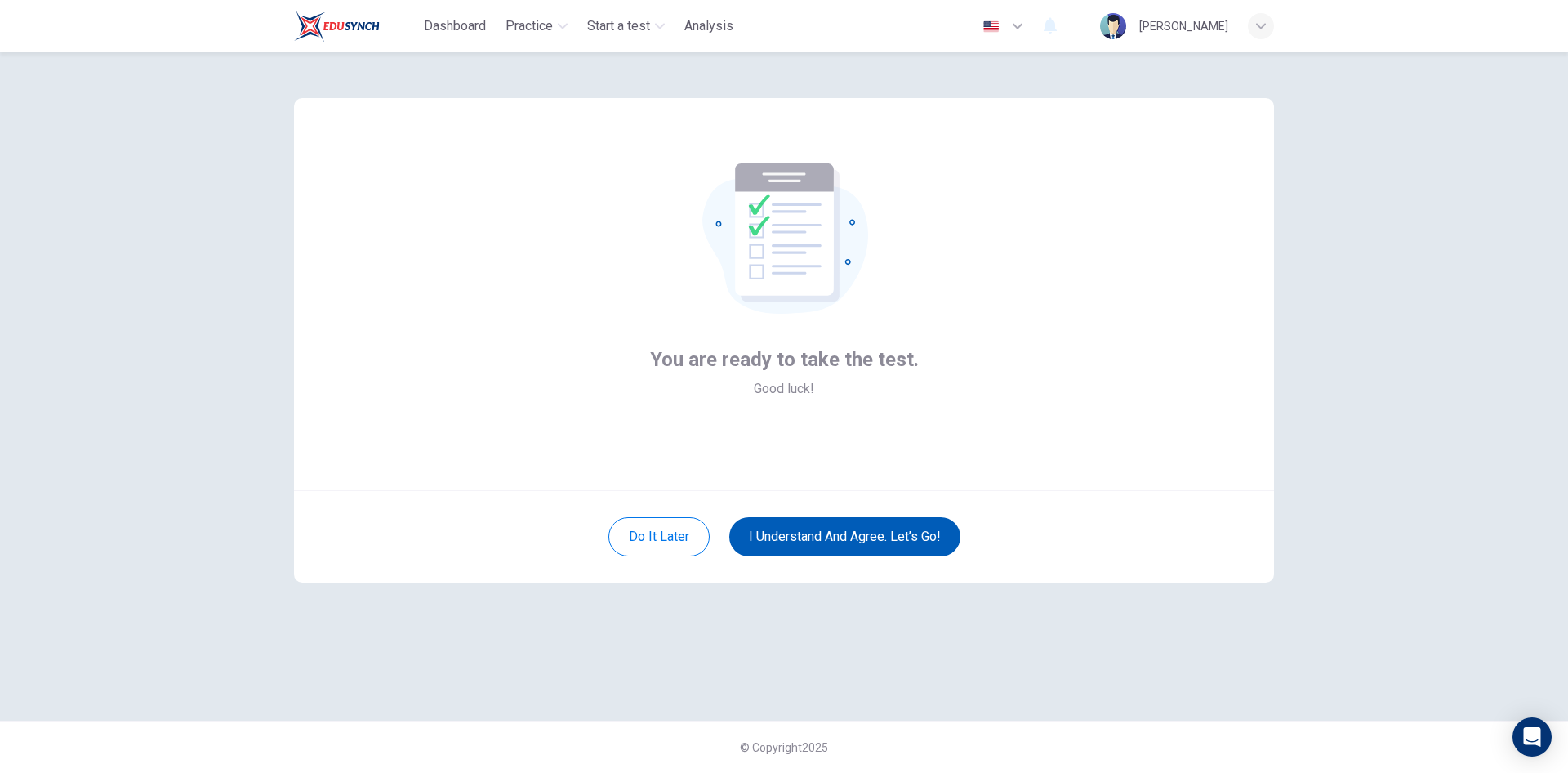
click at [821, 535] on button "I understand and agree. Let’s go!" at bounding box center [845, 536] width 231 height 40
click at [824, 537] on button "I understand and agree. Let’s go!" at bounding box center [845, 536] width 231 height 40
